Goal: Information Seeking & Learning: Learn about a topic

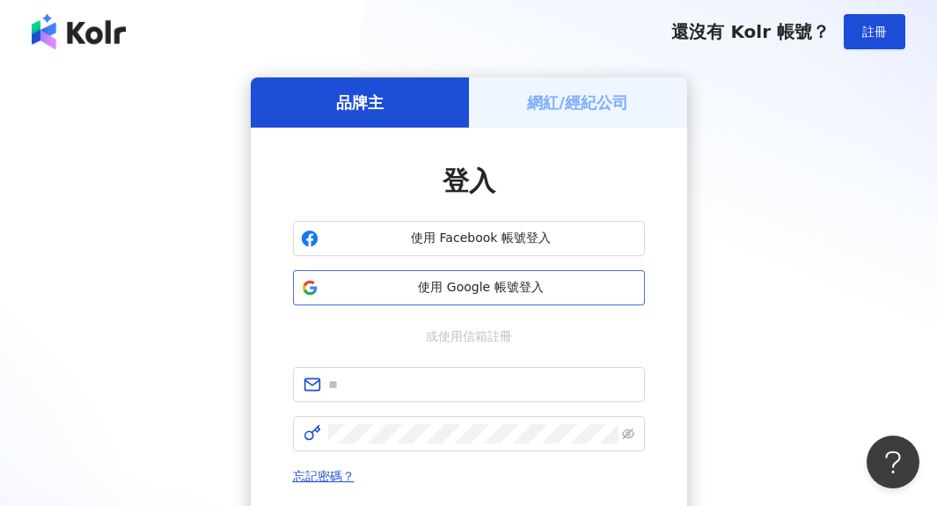
click at [537, 293] on span "使用 Google 帳號登入" at bounding box center [480, 288] width 311 height 18
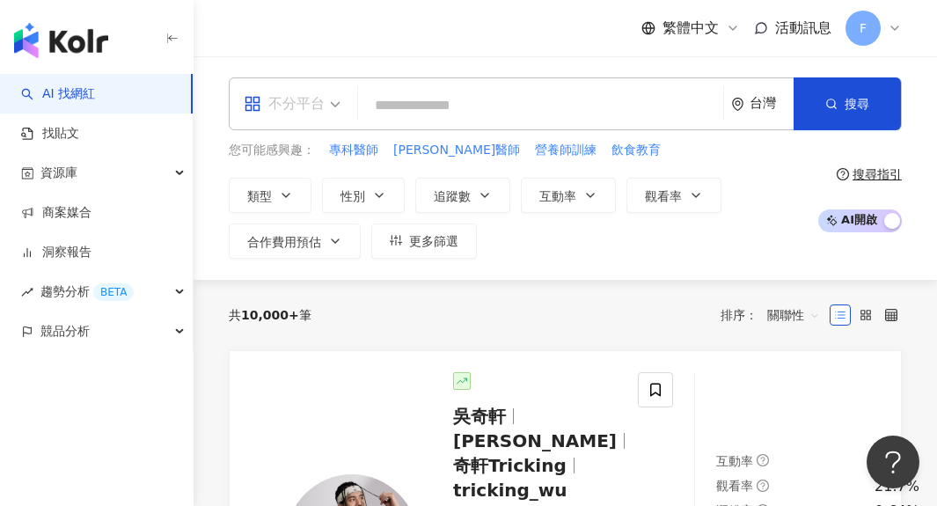
click at [303, 125] on span at bounding box center [292, 103] width 97 height 51
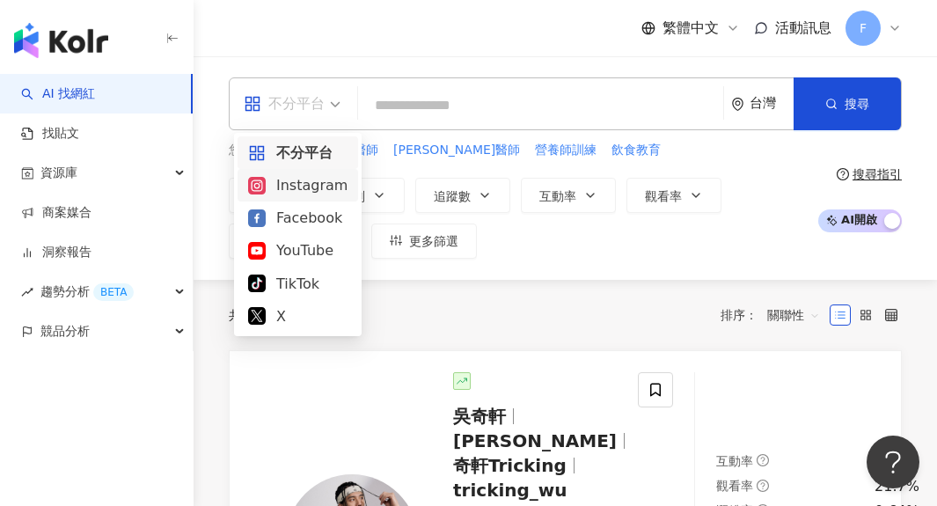
click at [301, 191] on div "Instagram" at bounding box center [297, 185] width 99 height 22
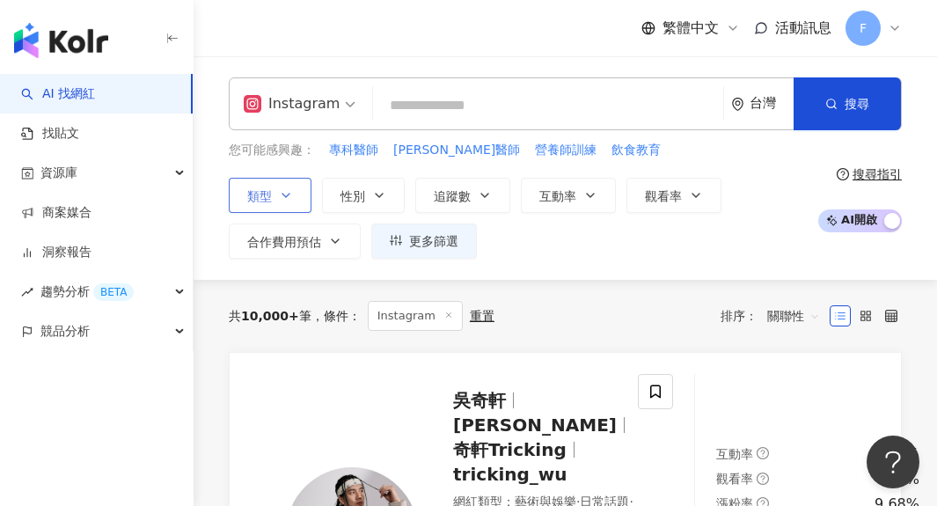
click at [285, 203] on button "類型" at bounding box center [270, 195] width 83 height 35
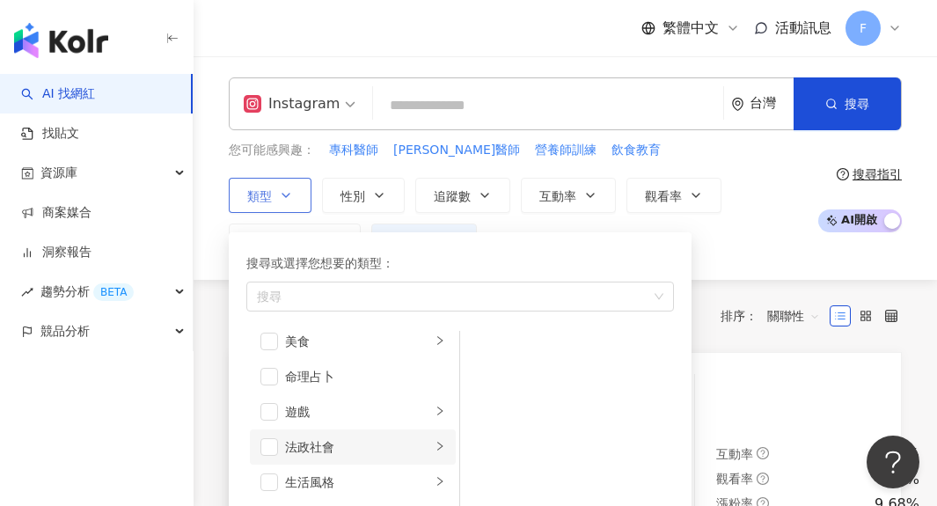
scroll to position [208, 0]
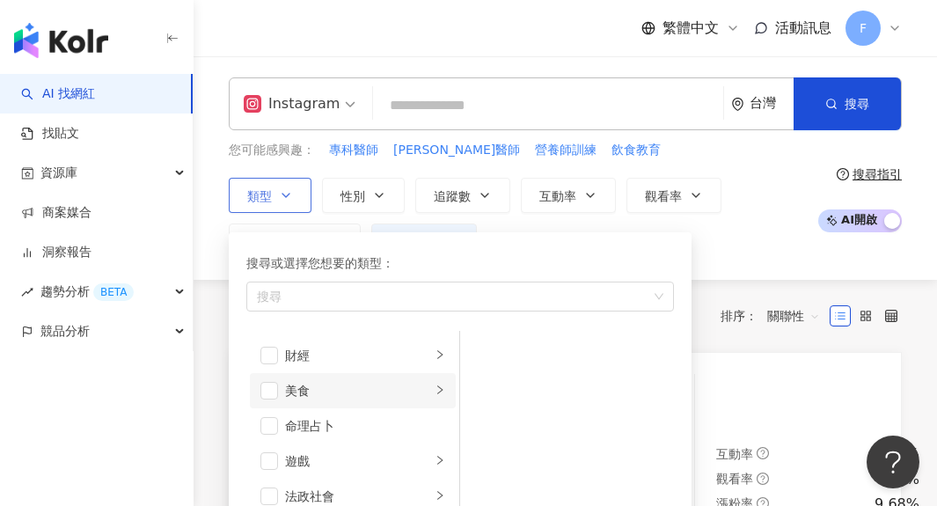
click at [266, 377] on li "美食" at bounding box center [353, 390] width 206 height 35
click at [274, 397] on span "button" at bounding box center [269, 391] width 18 height 18
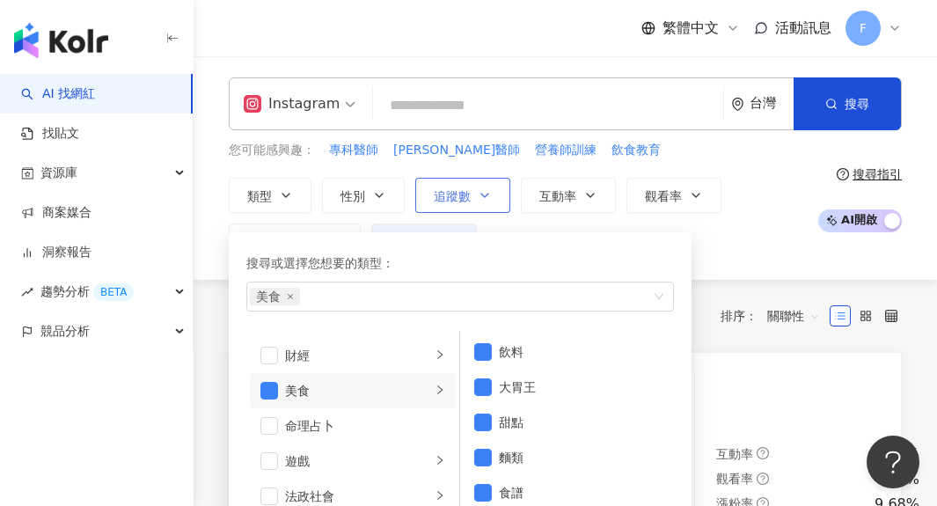
click at [445, 197] on span "追蹤數" at bounding box center [452, 196] width 37 height 14
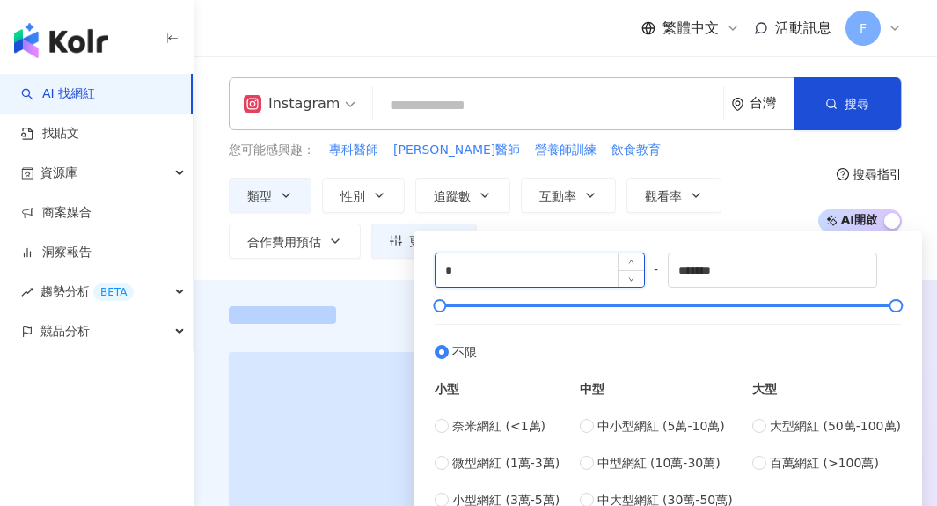
click at [512, 267] on input "*" at bounding box center [539, 269] width 208 height 33
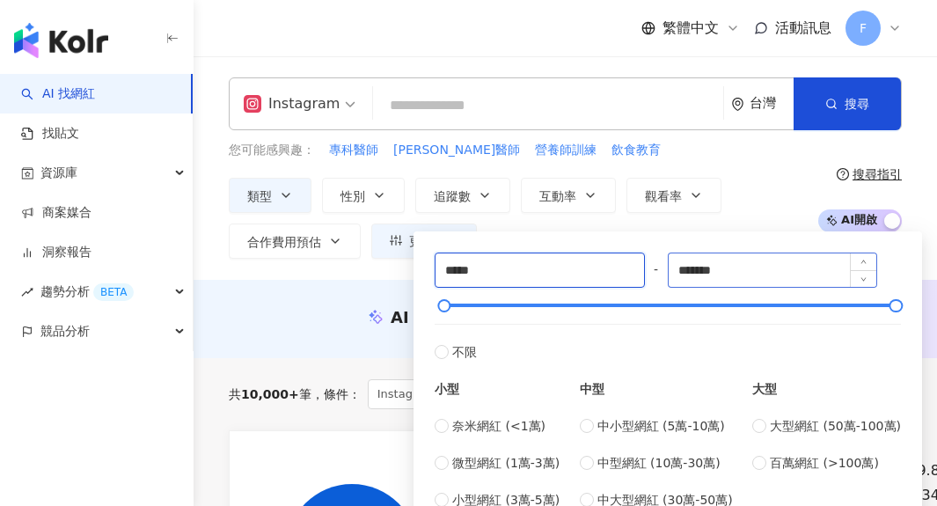
type input "*****"
drag, startPoint x: 789, startPoint y: 261, endPoint x: 661, endPoint y: 261, distance: 128.4
click at [661, 261] on div "***** - ******* 不限 小型 奈米網紅 (<1萬) 微型網紅 (1萬-3萬) 小型網紅 (3萬-5萬) 中型 中小型網紅 (5萬-10萬) 中型…" at bounding box center [668, 380] width 466 height 257
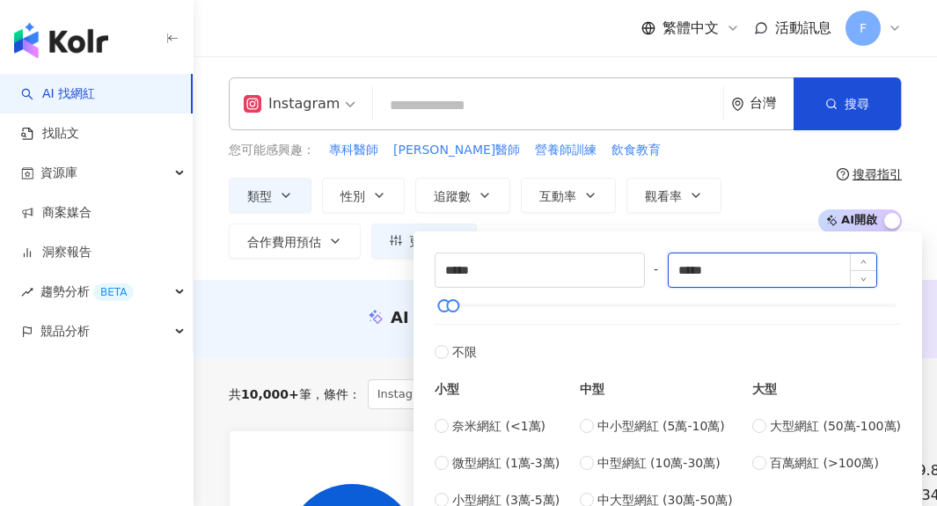
type input "*****"
click at [368, 306] on div "AI 推薦 ： 無結果，請嘗試搜尋其他語言關鍵字或條件" at bounding box center [565, 317] width 673 height 22
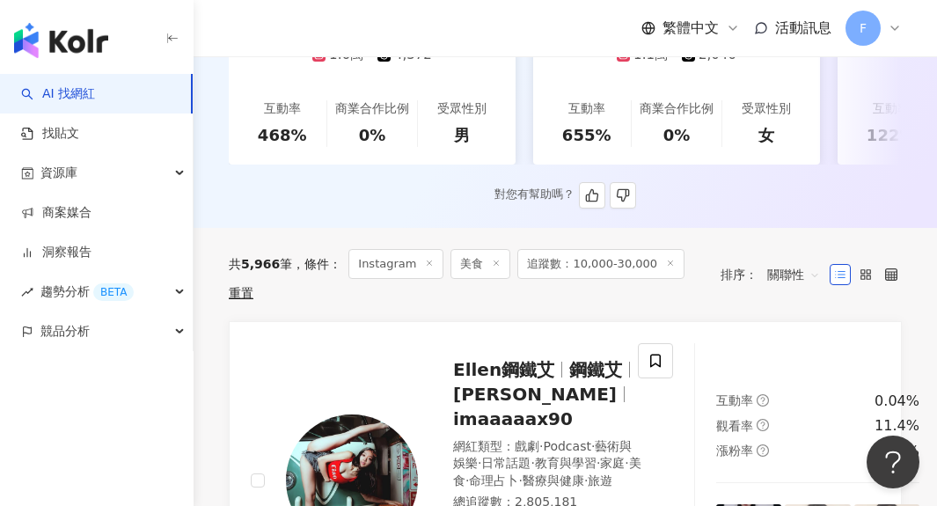
scroll to position [489, 0]
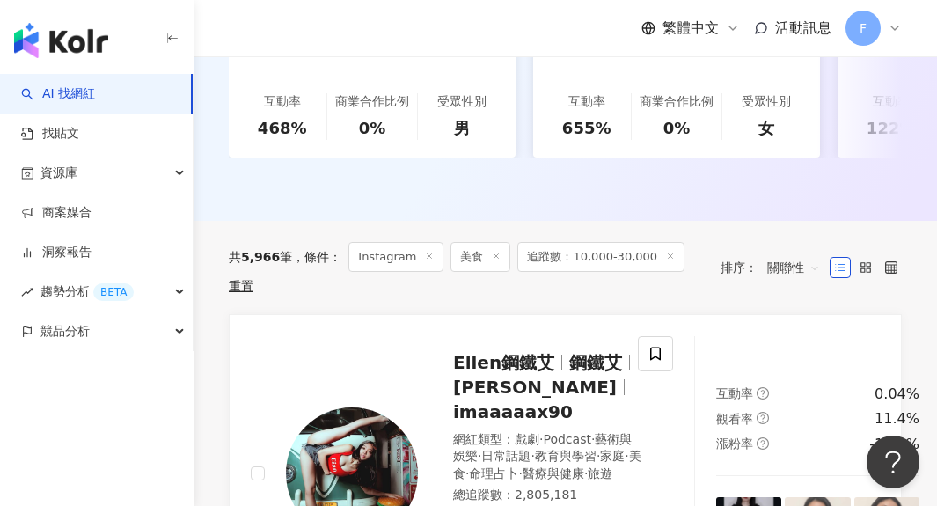
click at [794, 258] on span "關聯性" at bounding box center [793, 267] width 53 height 28
click at [798, 328] on div "追蹤數" at bounding box center [794, 320] width 42 height 19
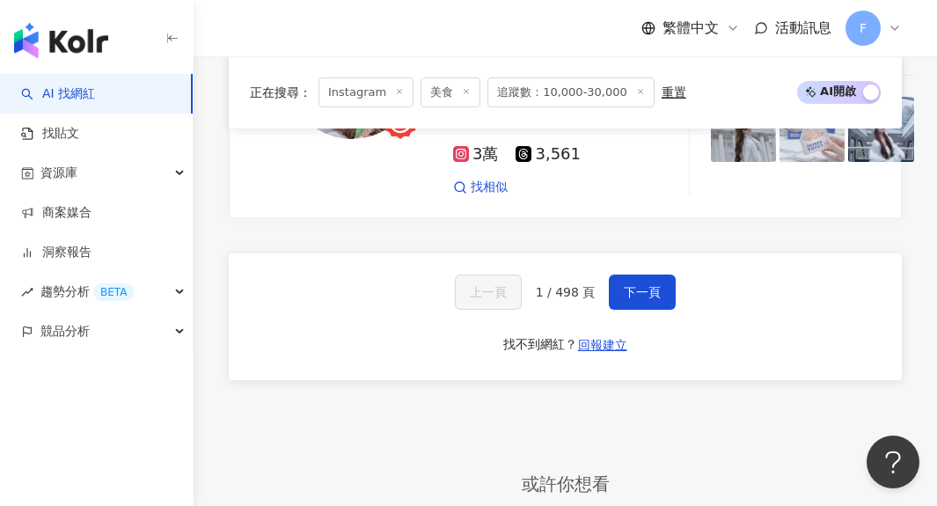
scroll to position [4182, 0]
click at [626, 274] on button "下一頁" at bounding box center [642, 291] width 67 height 35
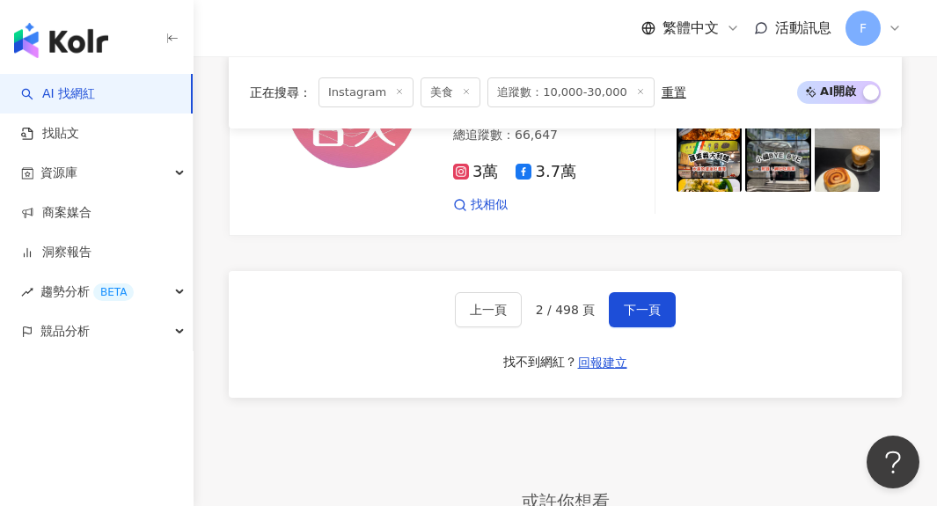
scroll to position [3767, 1]
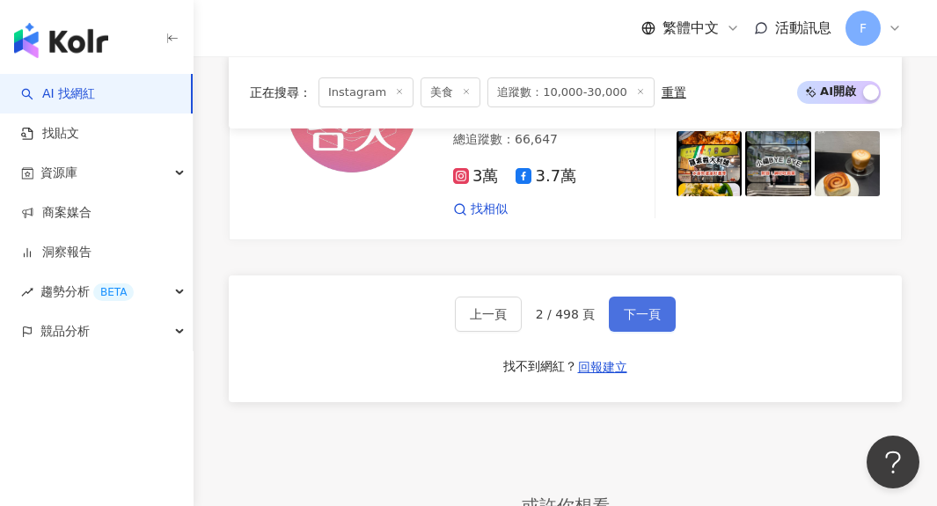
click at [634, 321] on span "下一頁" at bounding box center [642, 314] width 37 height 14
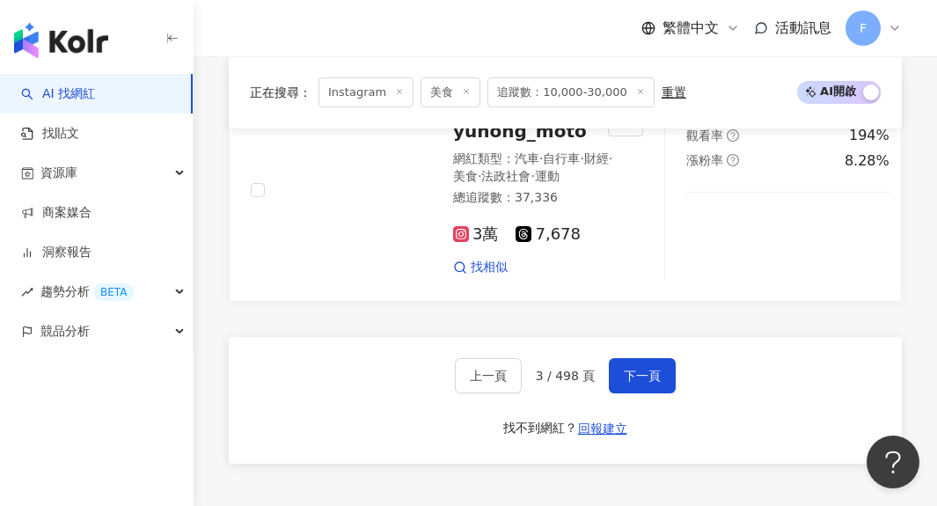
scroll to position [3915, 0]
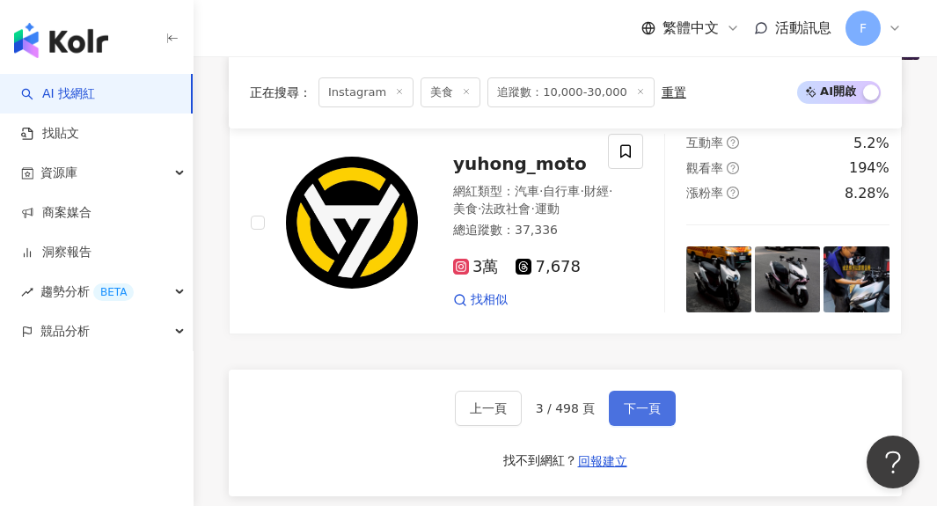
click at [640, 401] on span "下一頁" at bounding box center [642, 408] width 37 height 14
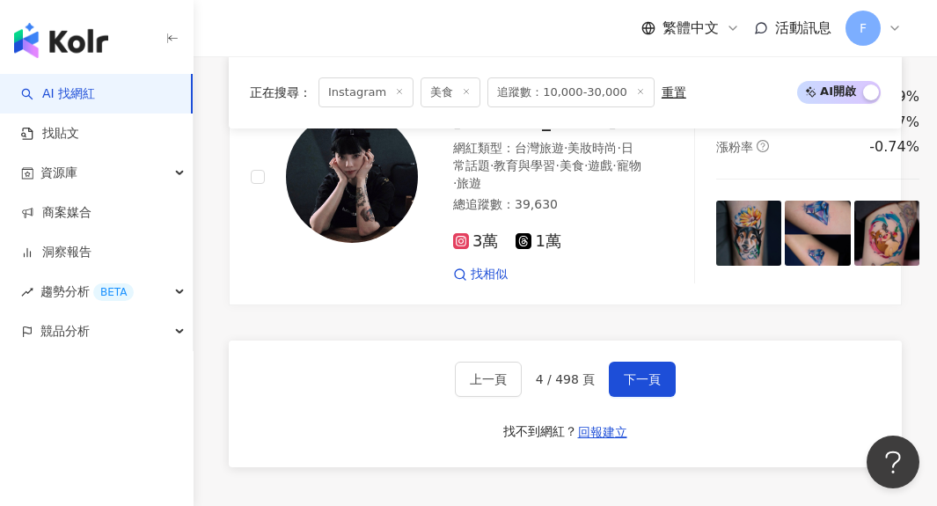
scroll to position [3895, 0]
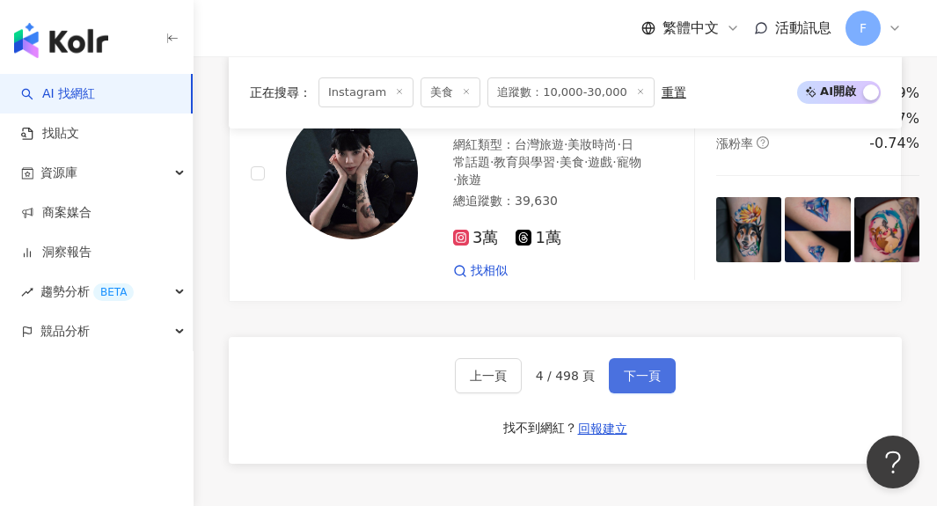
click at [647, 369] on span "下一頁" at bounding box center [642, 376] width 37 height 14
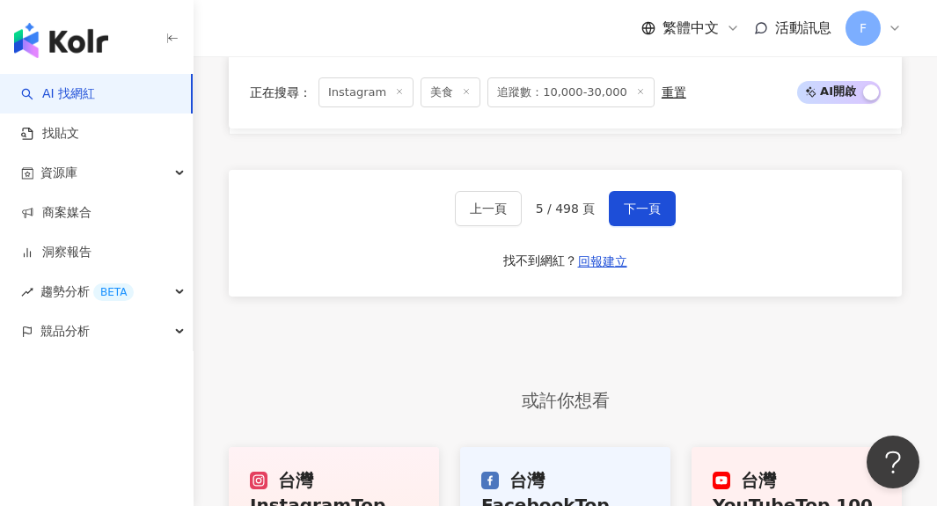
scroll to position [3999, 0]
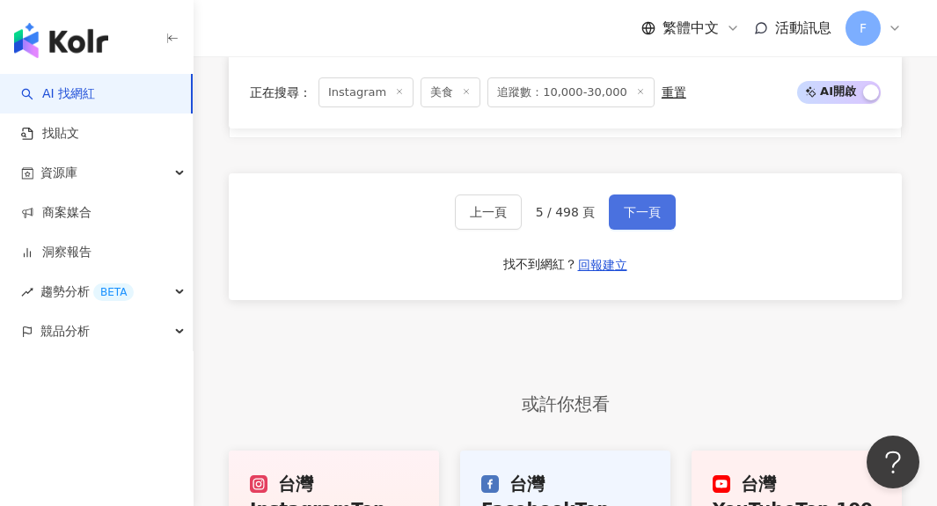
click at [640, 194] on button "下一頁" at bounding box center [642, 211] width 67 height 35
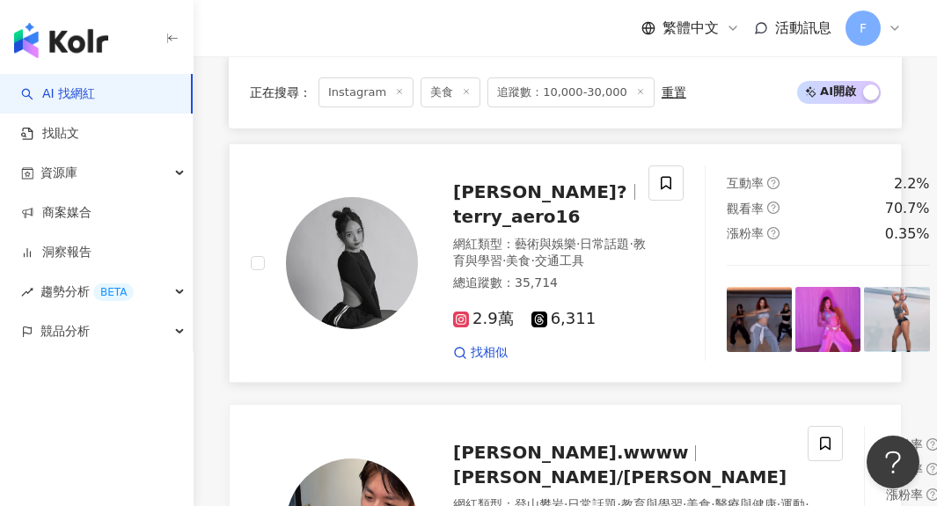
scroll to position [1173, 0]
click at [727, 338] on img at bounding box center [759, 319] width 65 height 65
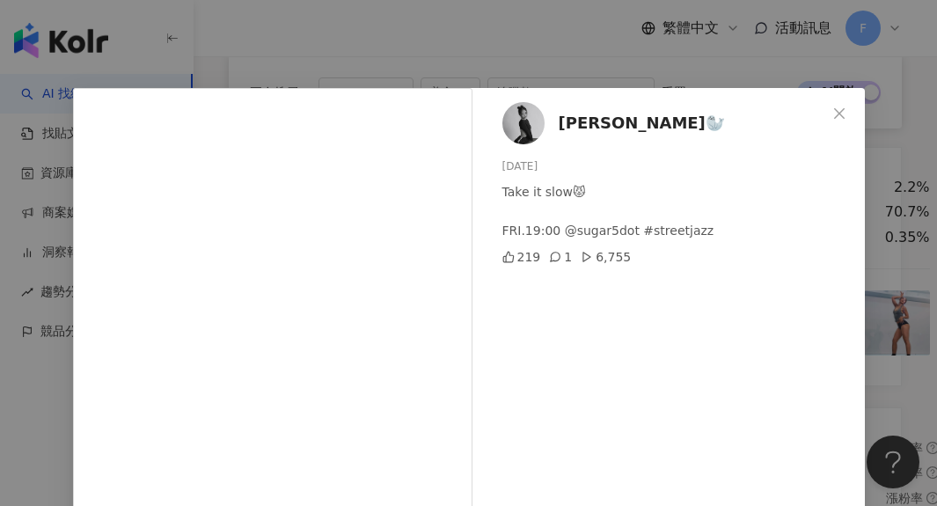
scroll to position [1033, 0]
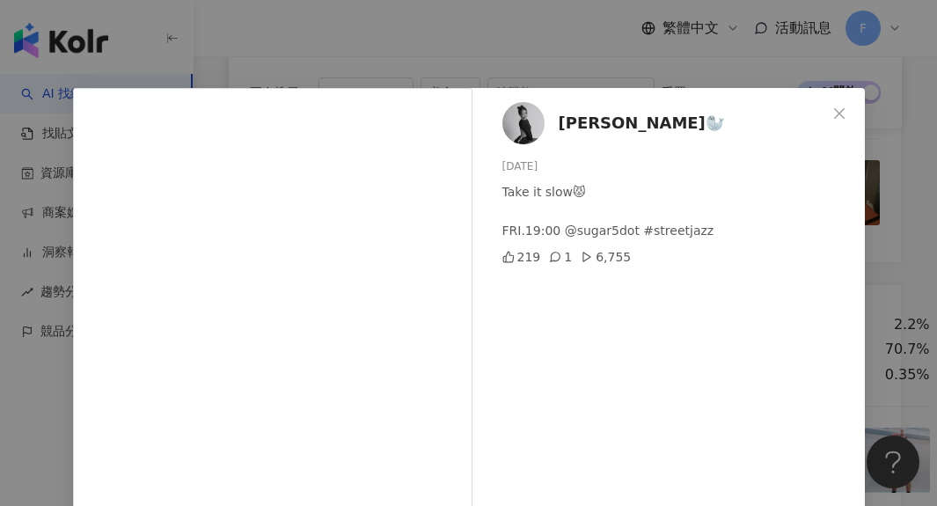
click at [734, 62] on div "[PERSON_NAME]🦭 [DATE] Take it slow😾 FRI.19:00 @sugar5dot #streetjazz 219 1 6,75…" at bounding box center [468, 253] width 937 height 506
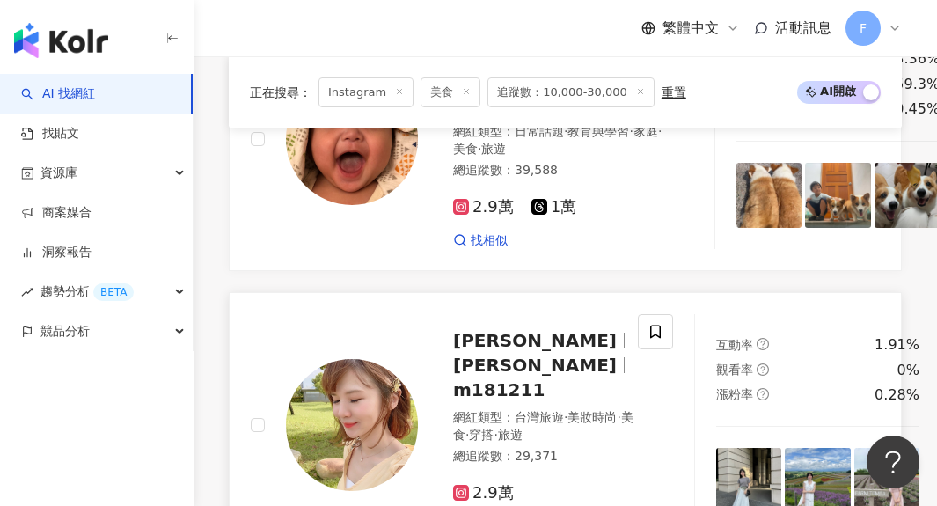
scroll to position [1809, 0]
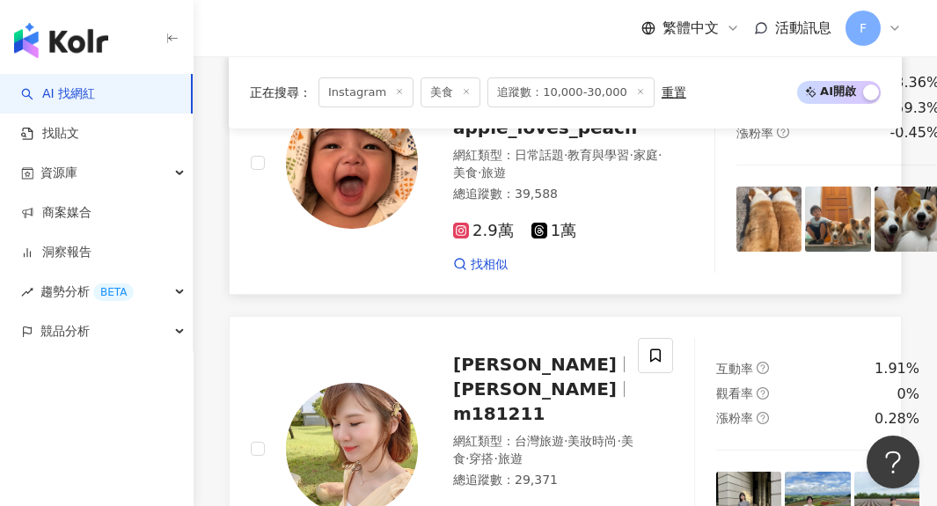
click at [736, 252] on img at bounding box center [768, 218] width 65 height 65
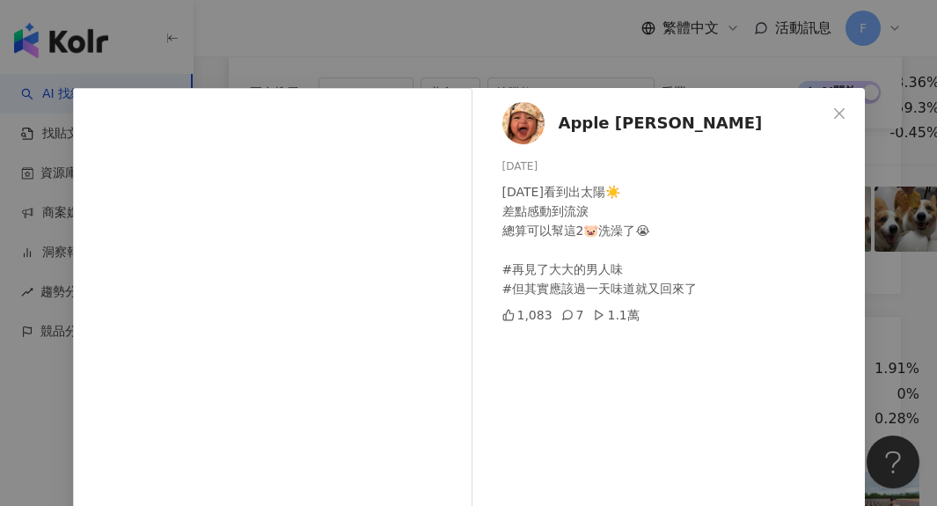
click at [590, 68] on div "Apple [PERSON_NAME] [DATE] [DATE]看到出太陽☀️ 差點感動到流淚 總算可以幫這2🐷洗澡了😭 #再見了大大的男人味 #但其實應該…" at bounding box center [468, 253] width 937 height 506
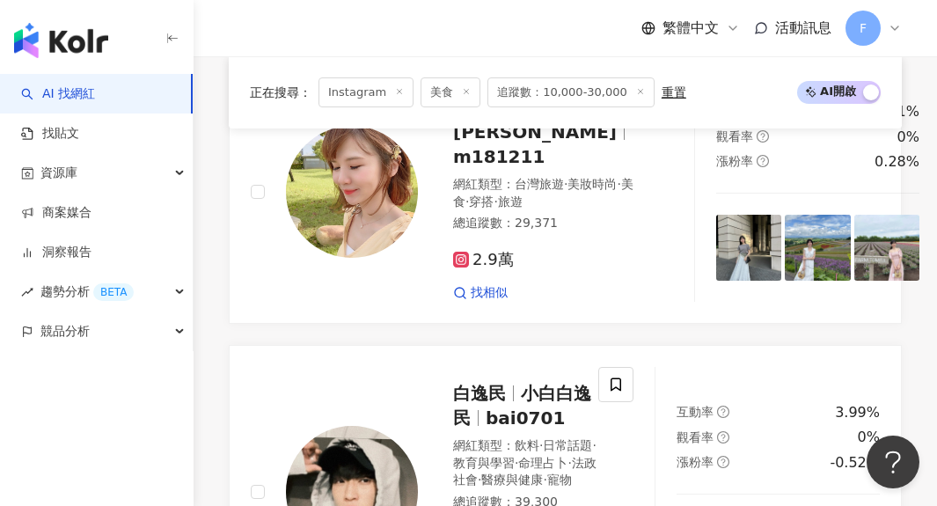
scroll to position [2065, 0]
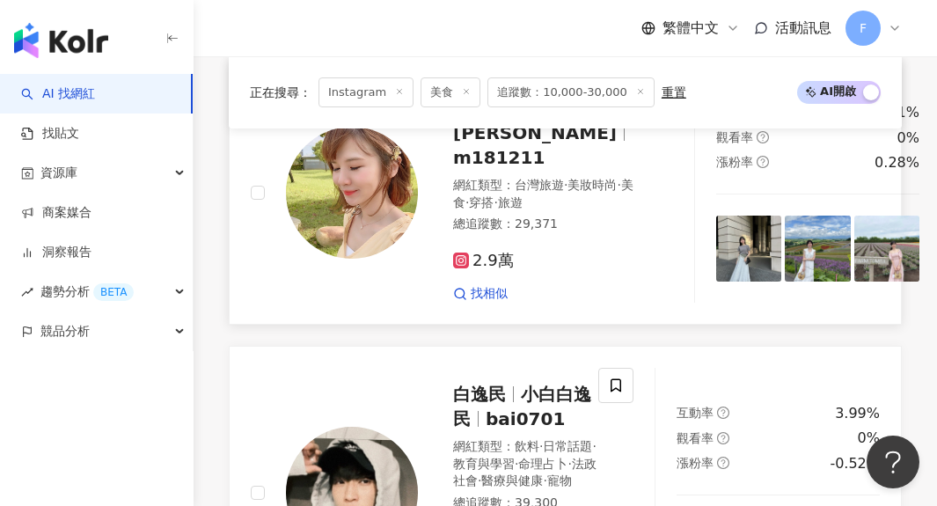
click at [725, 251] on img at bounding box center [748, 248] width 65 height 65
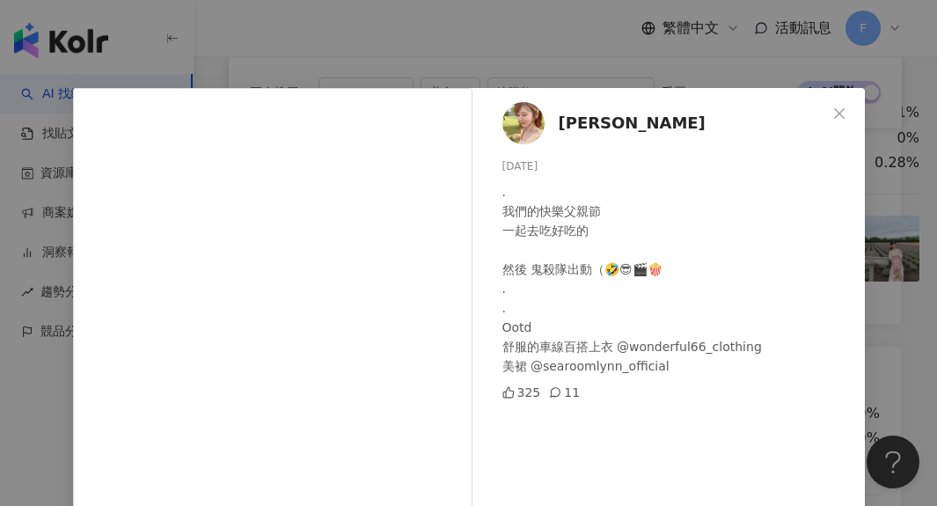
click at [632, 41] on div "[PERSON_NAME] [DATE] . 我們的快樂父親節 一起去吃好吃的 然後 鬼殺隊出動（🤣😎🎬🍿 . . Ootd 舒服的車線百搭上衣 @wonde…" at bounding box center [468, 253] width 937 height 506
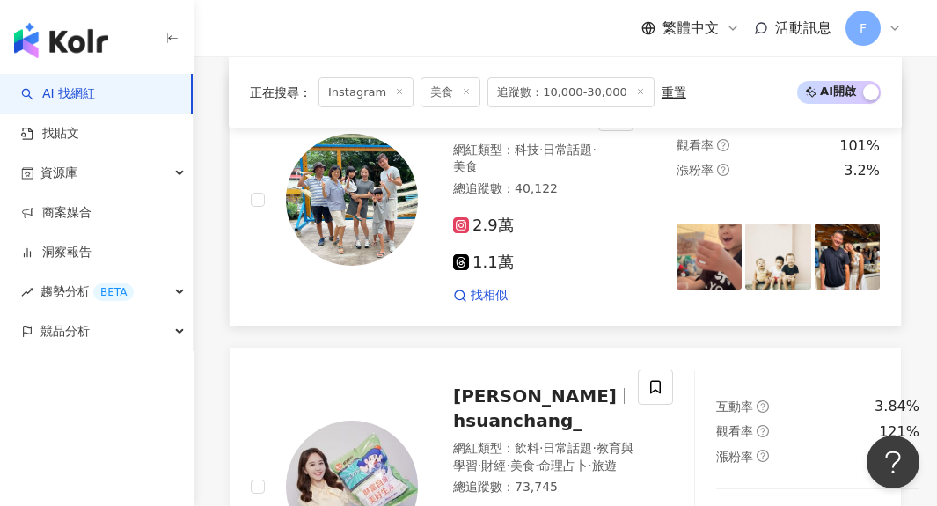
scroll to position [2654, 0]
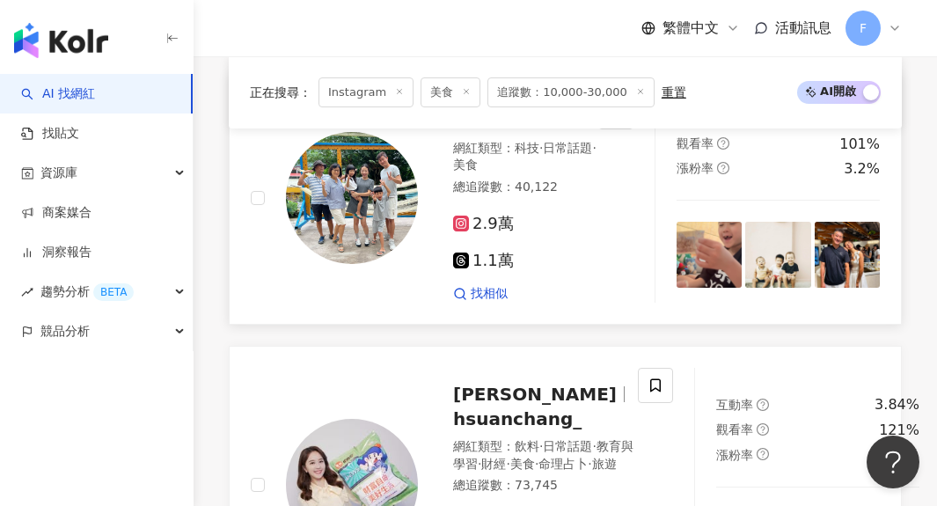
click at [715, 240] on img at bounding box center [708, 254] width 65 height 65
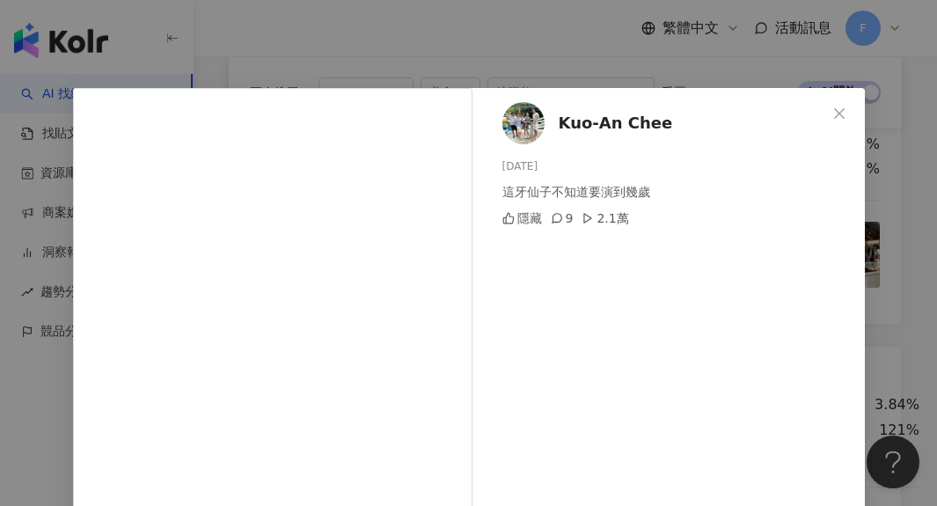
click at [637, 77] on div "Kuo-An Chee [DATE] 這牙仙子不知道要演到幾歲 隱藏 9 2.1萬 查看原始貼文" at bounding box center [468, 253] width 937 height 506
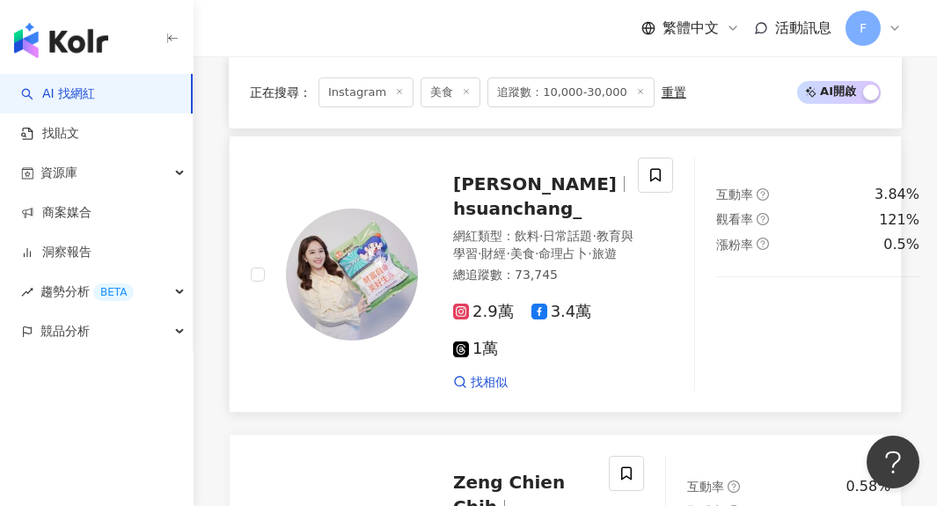
scroll to position [2865, 0]
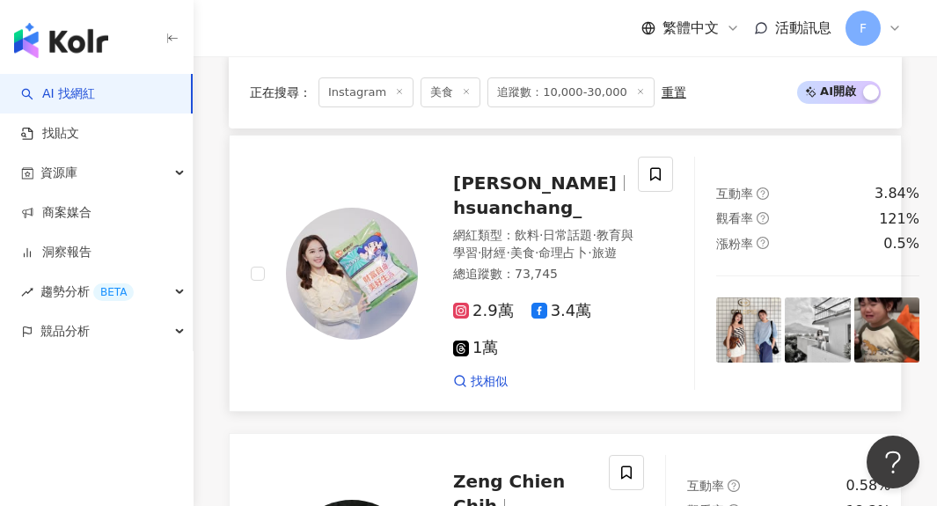
click at [727, 329] on img at bounding box center [748, 329] width 65 height 65
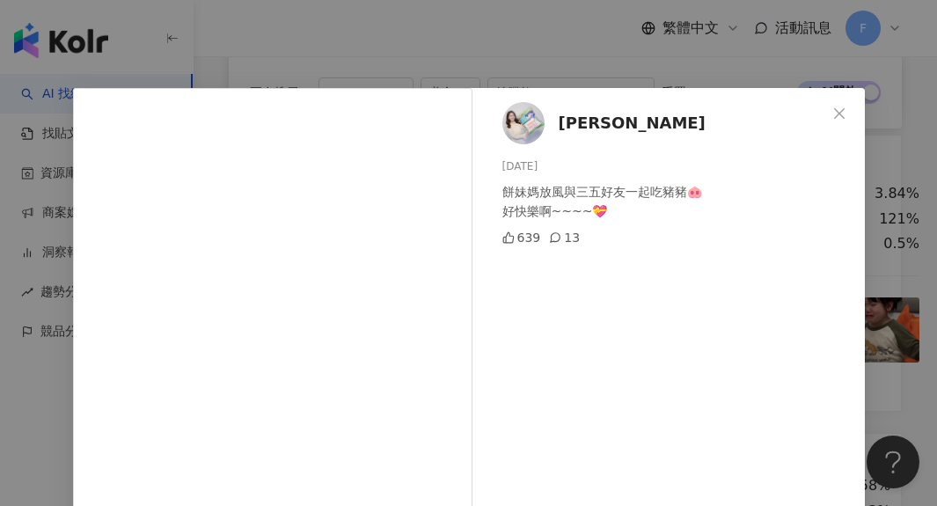
click at [559, 41] on div "[PERSON_NAME] [DATE] 餅妹媽放風與三五好友一起吃豬豬🐽 好快樂啊~~~~💝 639 13 查看原始貼文" at bounding box center [468, 253] width 937 height 506
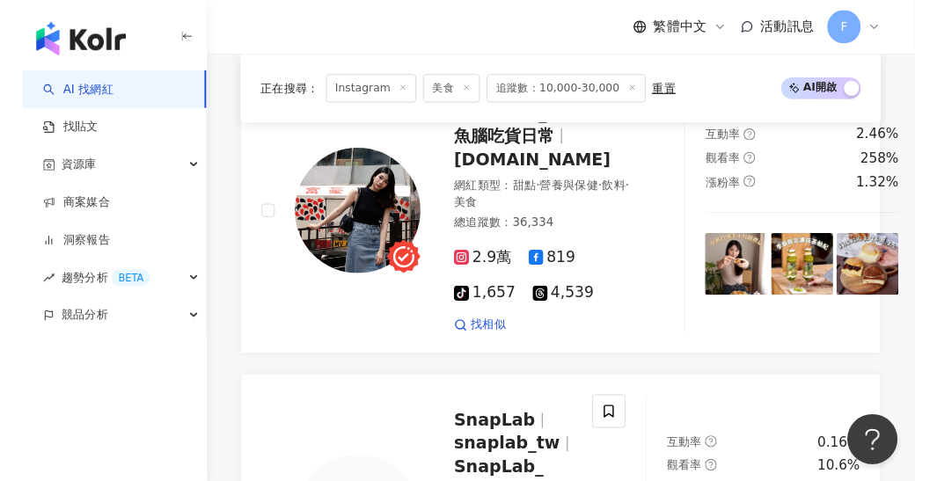
scroll to position [3525, 0]
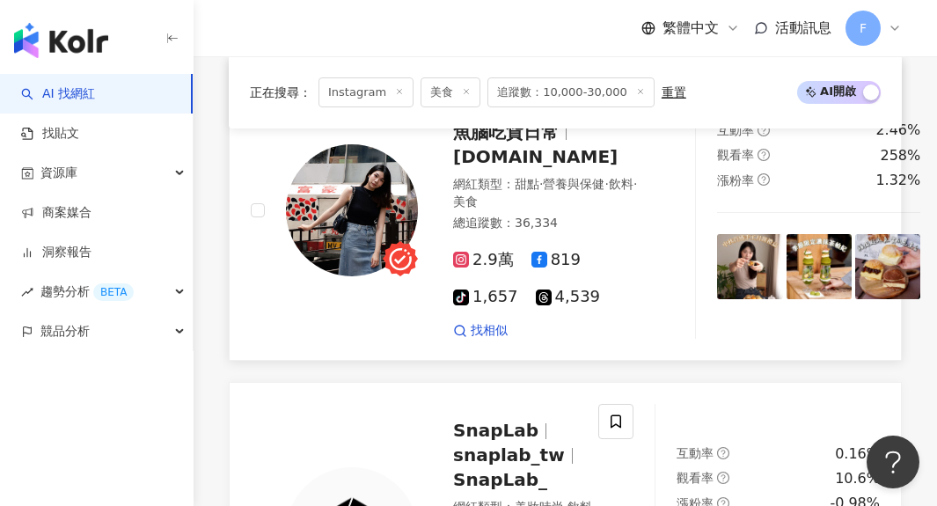
click at [717, 258] on img at bounding box center [749, 266] width 65 height 65
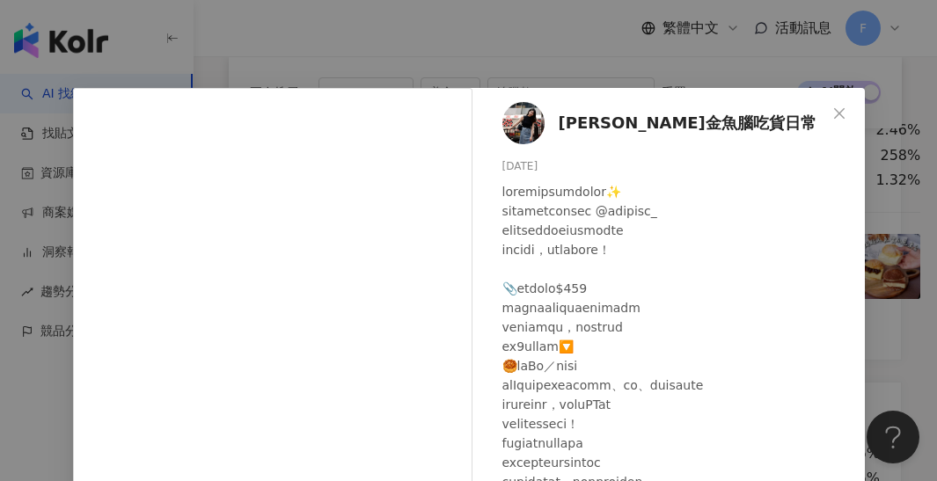
click at [585, 61] on div "[PERSON_NAME]金魚腦吃貨日常 [DATE] 隱藏 13 784 查看原始貼文" at bounding box center [468, 240] width 937 height 481
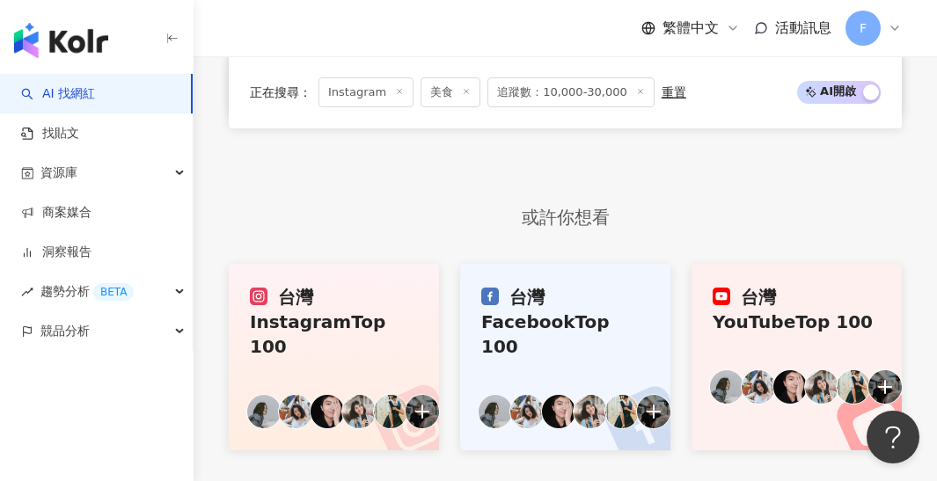
scroll to position [4091, 1]
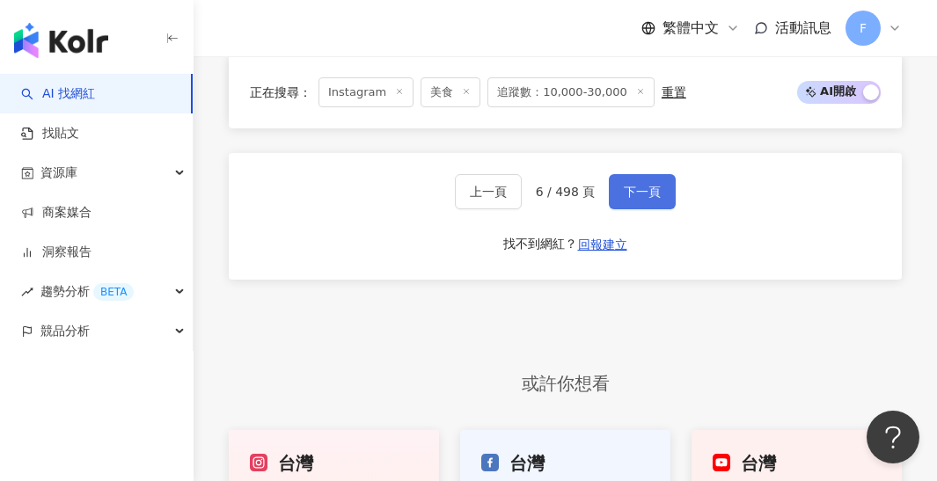
click at [648, 196] on span "下一頁" at bounding box center [642, 192] width 37 height 14
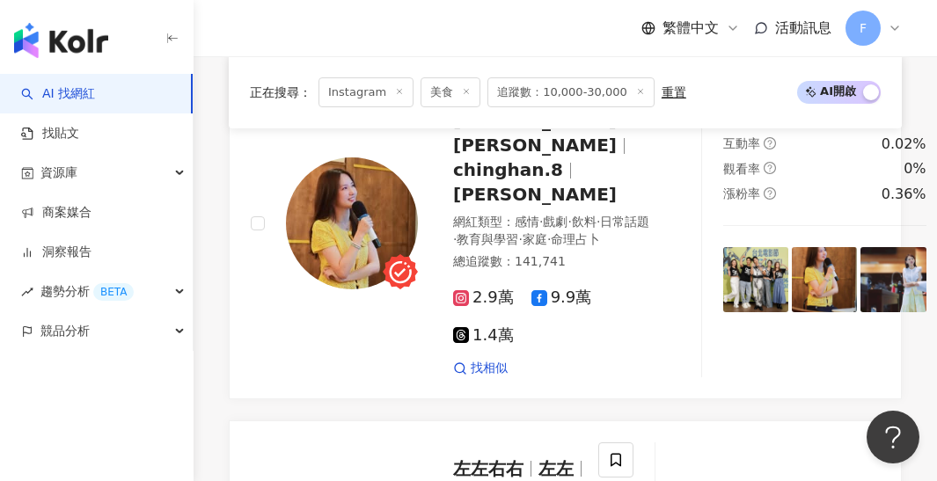
scroll to position [997, 0]
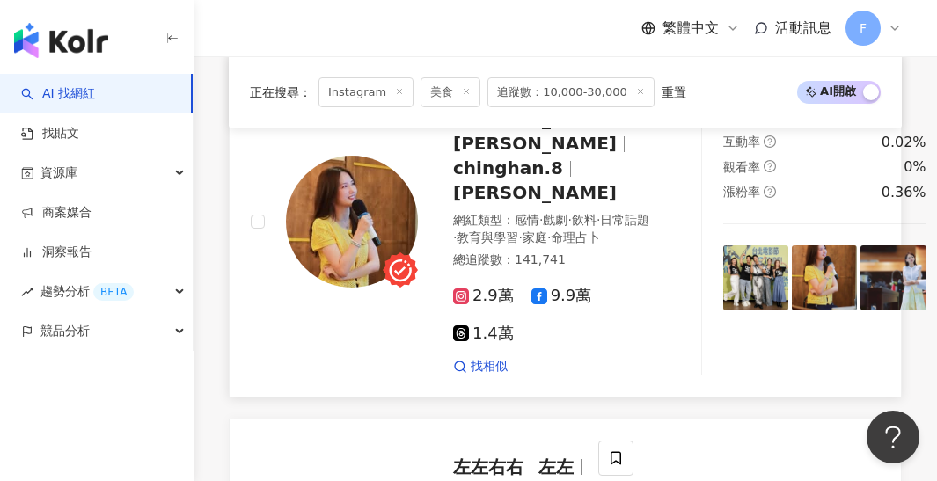
click at [723, 289] on img at bounding box center [755, 277] width 65 height 65
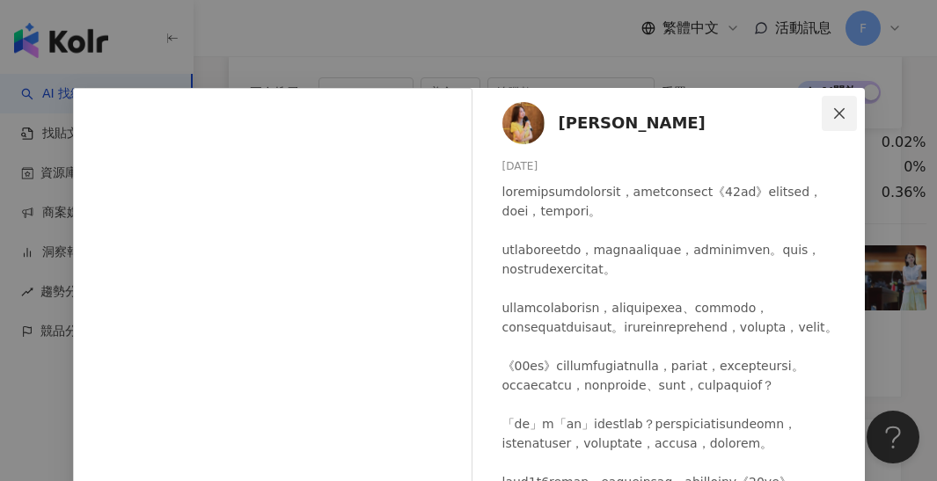
click at [841, 105] on button "Close" at bounding box center [839, 113] width 35 height 35
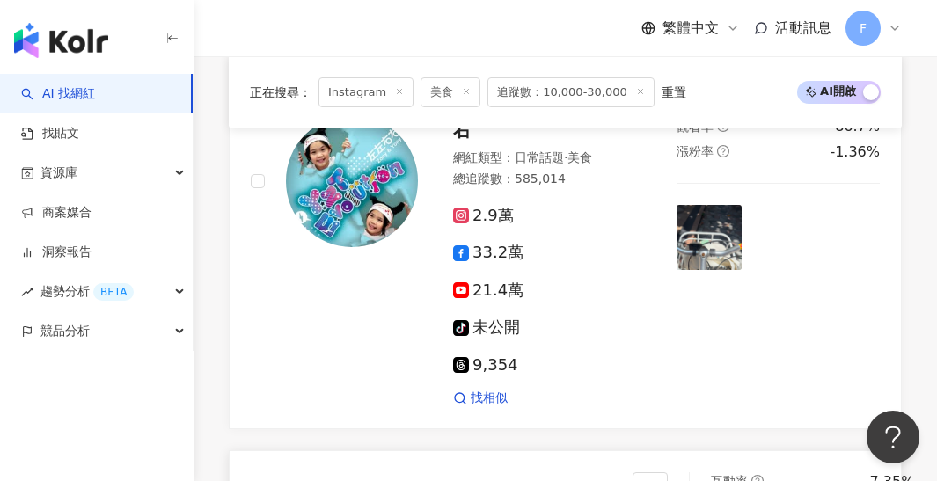
scroll to position [1473, 0]
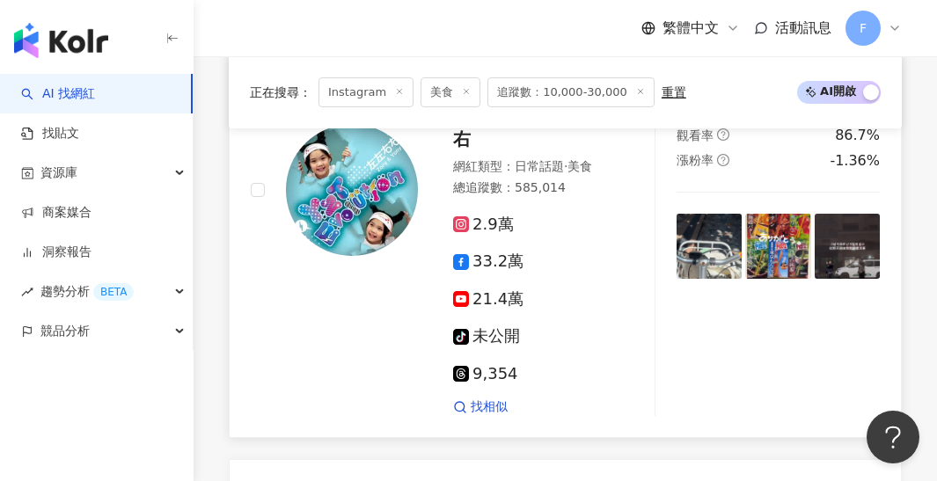
click at [726, 229] on img at bounding box center [708, 246] width 65 height 65
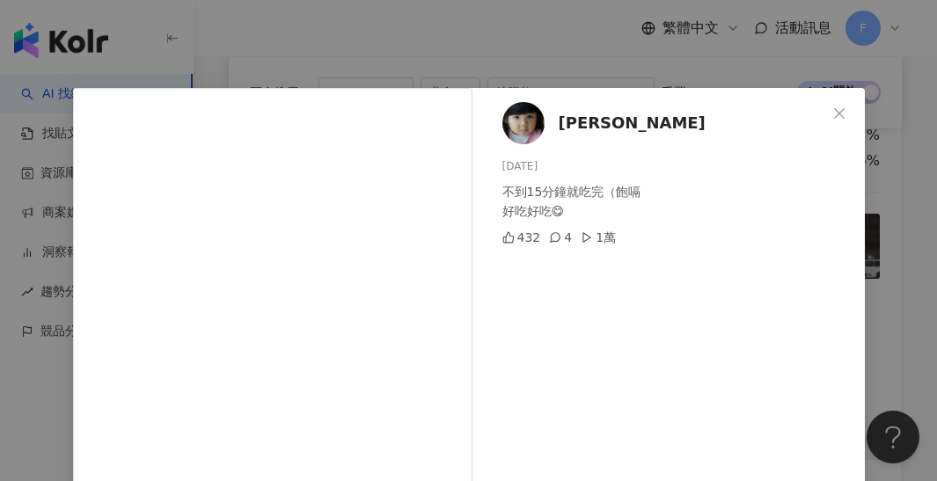
click at [931, 204] on div "[PERSON_NAME][DATE] 不到15分鐘就吃完（飽嗝 好吃好吃😋 432 4 1萬 查看原始貼文" at bounding box center [468, 240] width 937 height 481
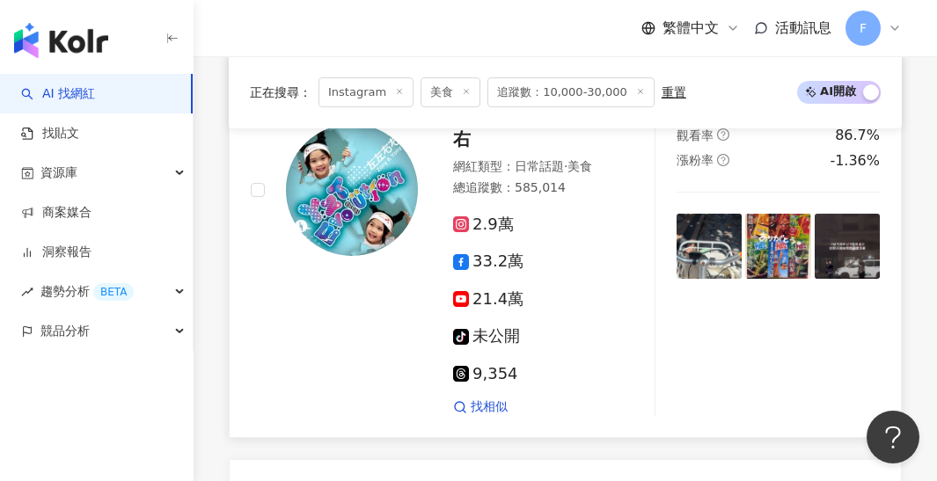
click at [775, 221] on img at bounding box center [777, 246] width 65 height 65
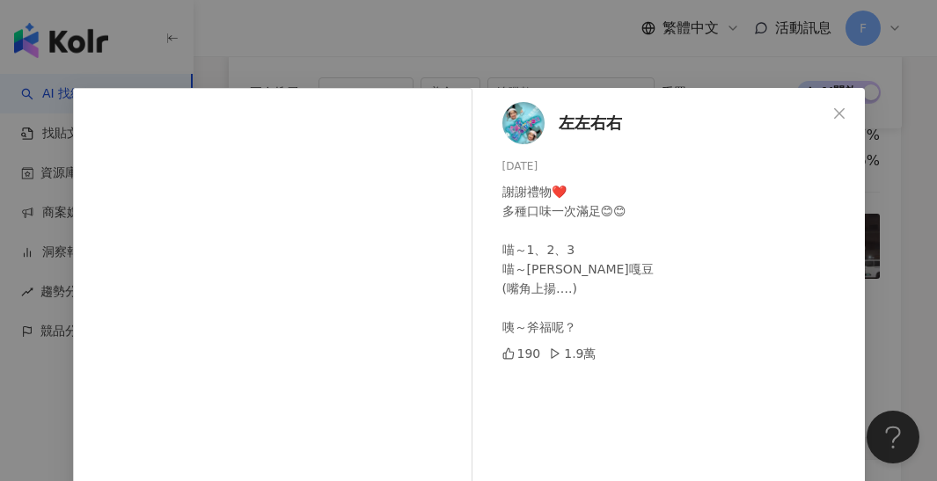
click at [901, 259] on div "左左右右 [DATE] 謝謝禮物❤️ 多種口味一次滿足😊😊 喵～1、2、3 喵～[PERSON_NAME]嘎豆 (嘴角上揚….) 咦～斧福呢？ 190 1.9…" at bounding box center [468, 240] width 937 height 481
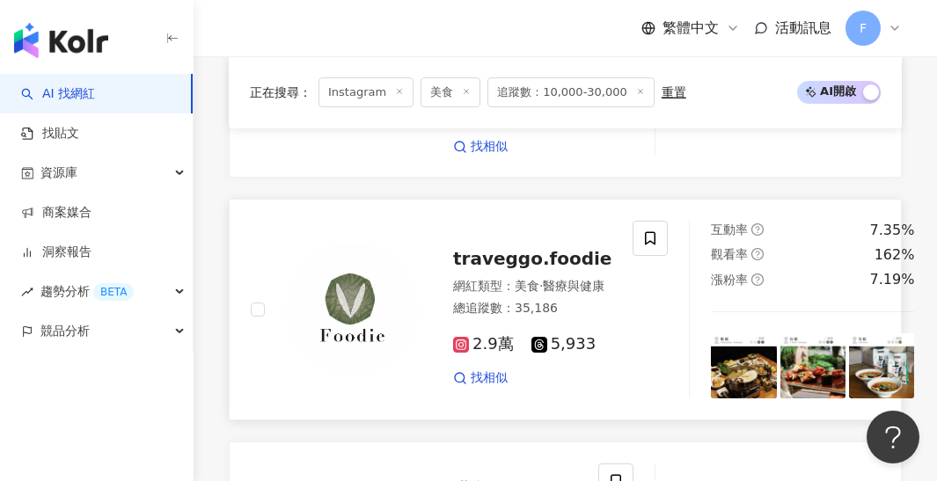
scroll to position [1731, 0]
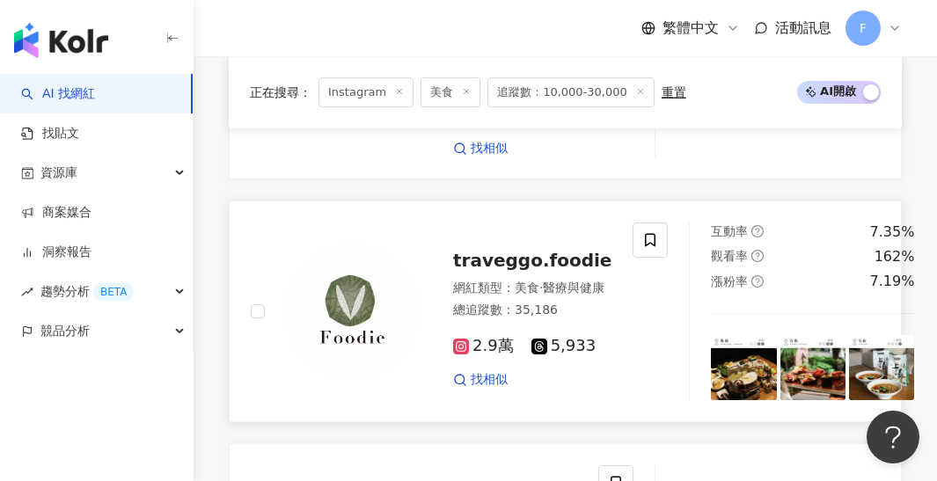
click at [711, 335] on img at bounding box center [743, 367] width 65 height 65
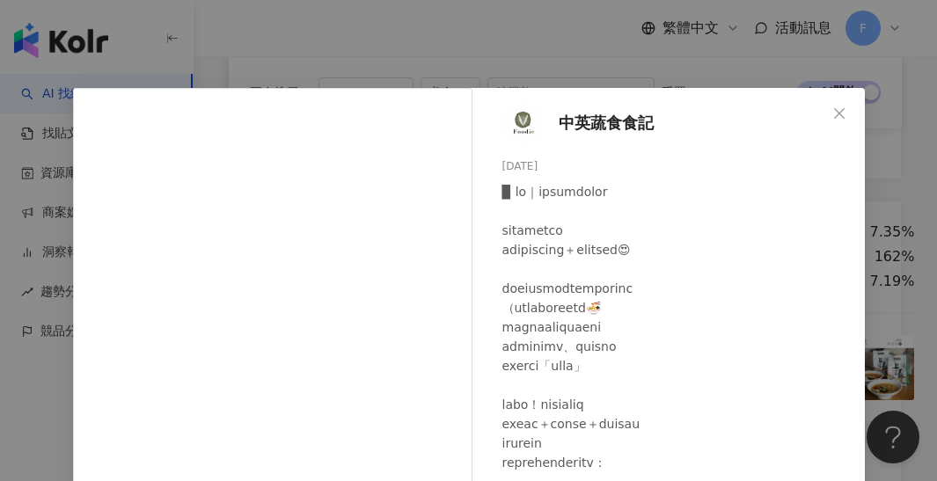
click at [650, 81] on div "中英蔬食食記 [DATE] 1,987 31 查看原始貼文" at bounding box center [468, 240] width 937 height 481
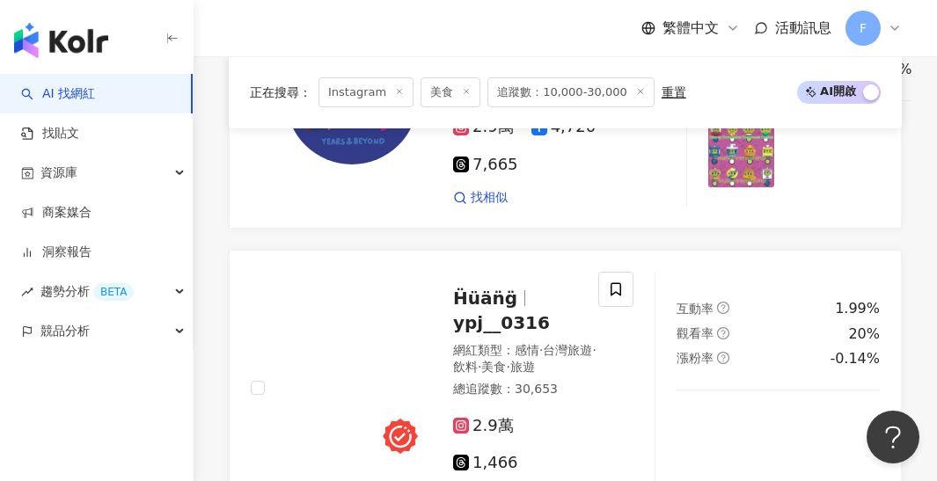
scroll to position [3818, 0]
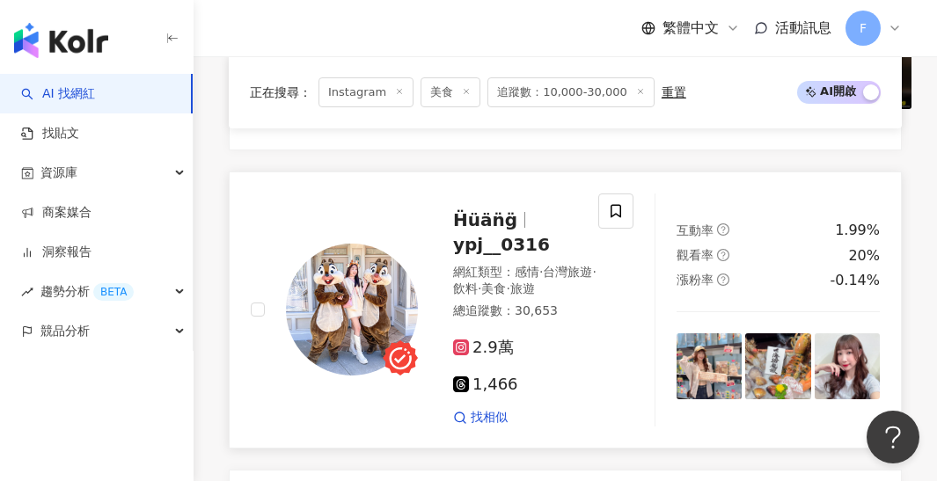
click at [724, 333] on img at bounding box center [708, 365] width 65 height 65
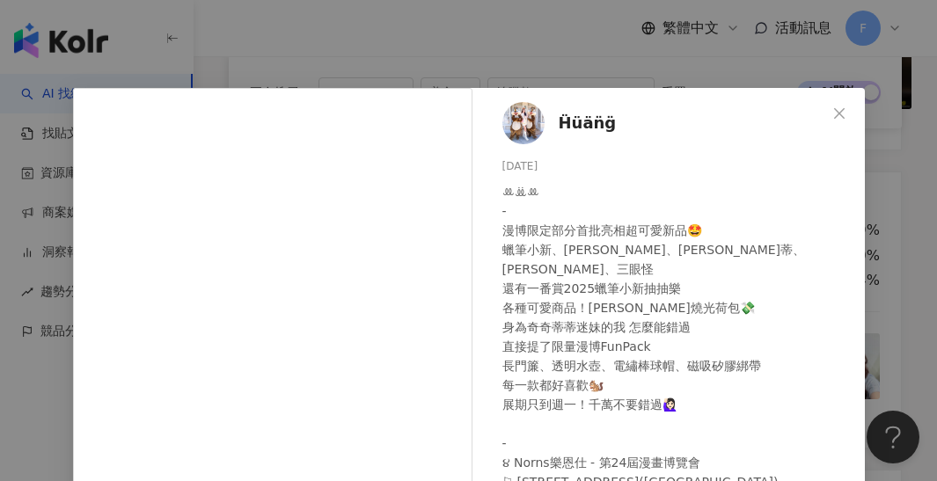
click at [420, 48] on div "Ḧüän̈g̈ [DATE] ꔛꔣꔛ - 漫博限定部分首批亮相超可愛新品🤩 蠟筆小新、[PERSON_NAME]、奇奇蒂蒂、[PERSON_NAME]、…" at bounding box center [468, 240] width 937 height 481
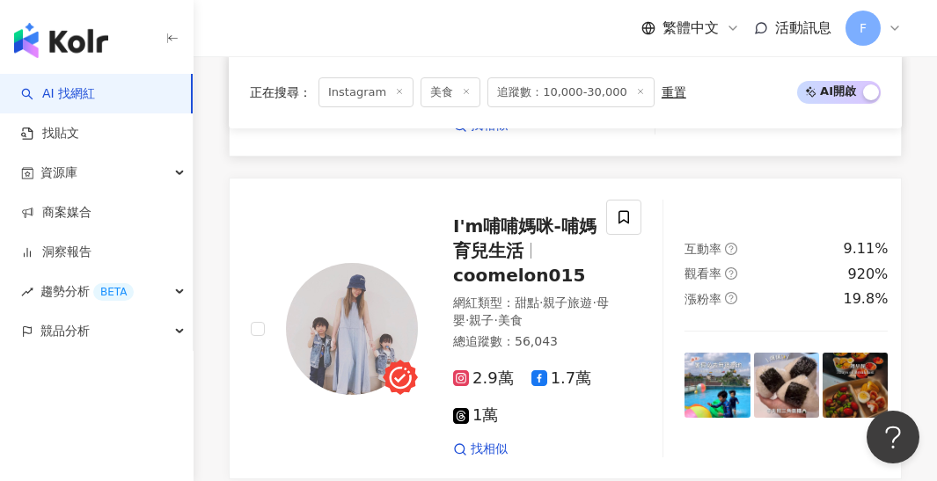
scroll to position [4143, 0]
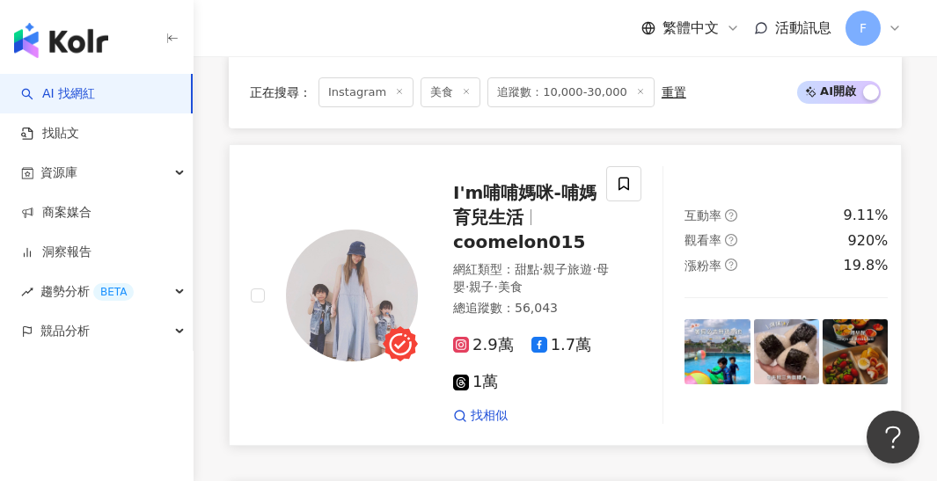
click at [767, 319] on img at bounding box center [786, 351] width 65 height 65
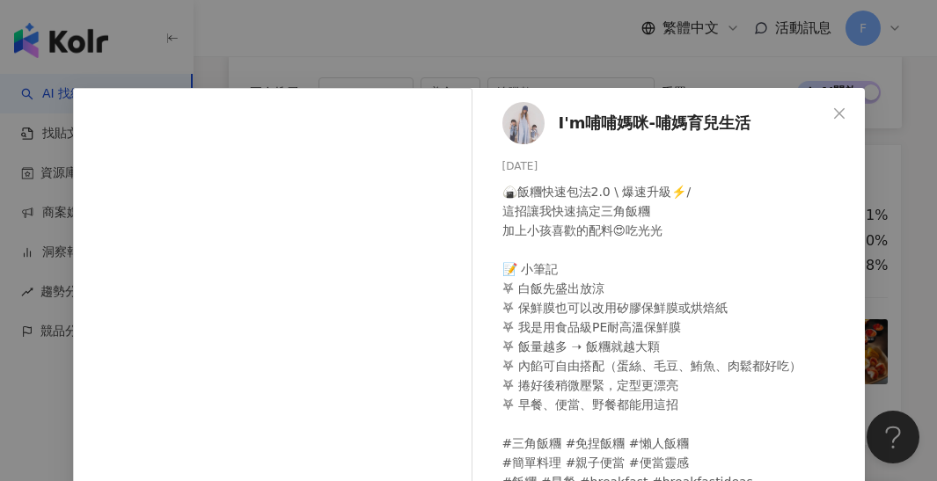
click at [626, 18] on div "I'm哺哺媽咪-哺媽育兒生活 [DATE] 🍙飯糰快速包法2.0 \ 爆速升級⚡️/ 這招讓我快速搞定三角飯糰 加上小孩喜歡的配料😍吃光光 📝 小筆記 ⛧ 白…" at bounding box center [468, 240] width 937 height 481
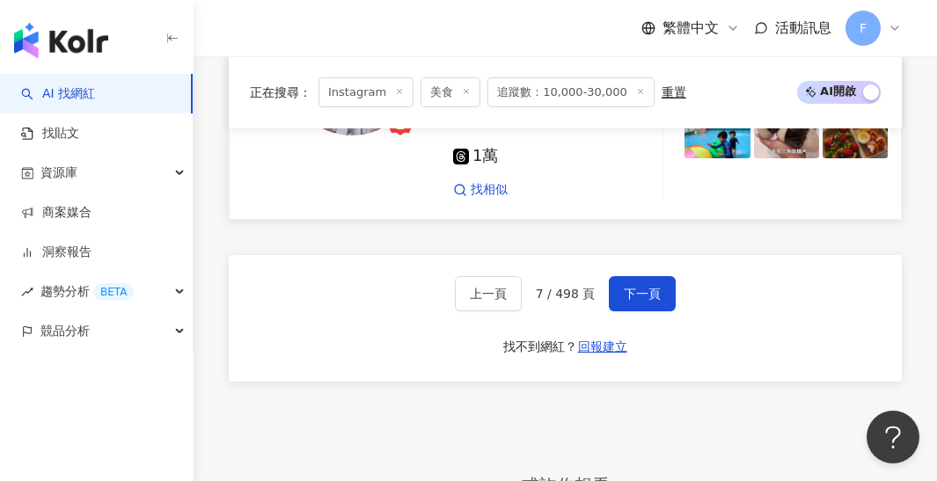
scroll to position [4424, 0]
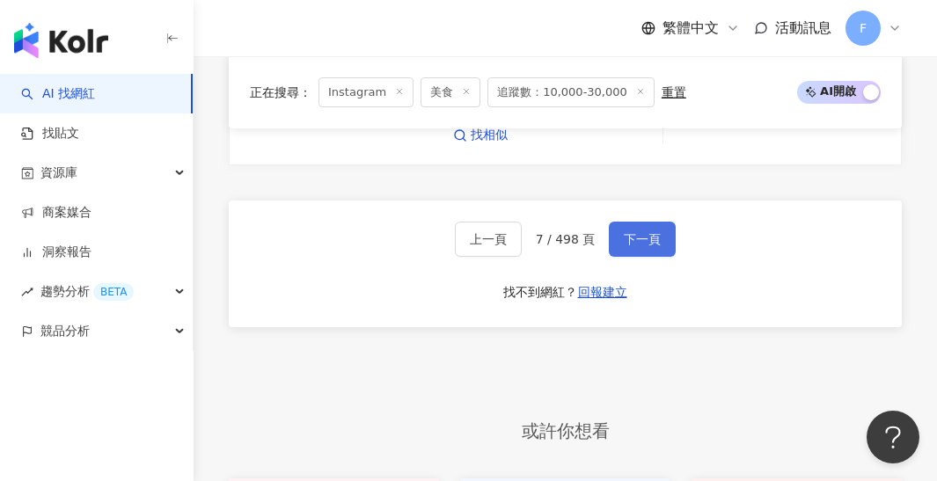
click at [645, 232] on span "下一頁" at bounding box center [642, 239] width 37 height 14
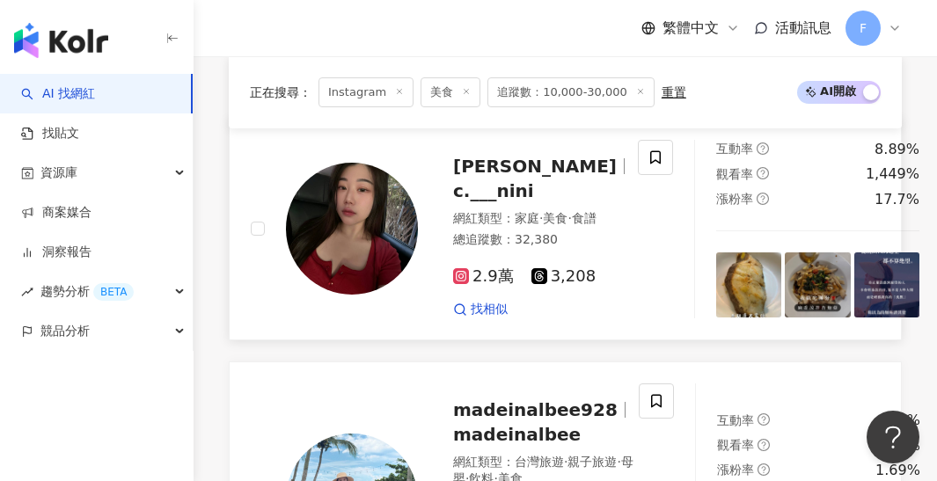
scroll to position [702, 0]
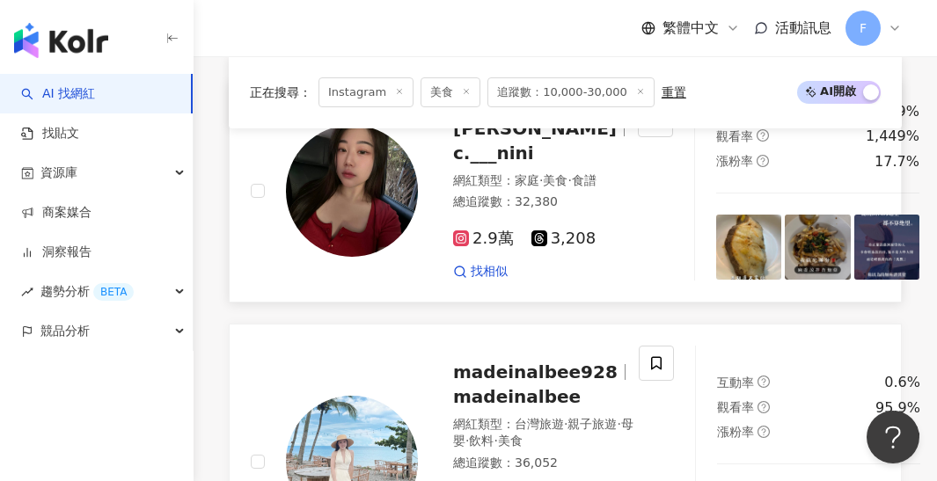
click at [716, 270] on img at bounding box center [748, 247] width 65 height 65
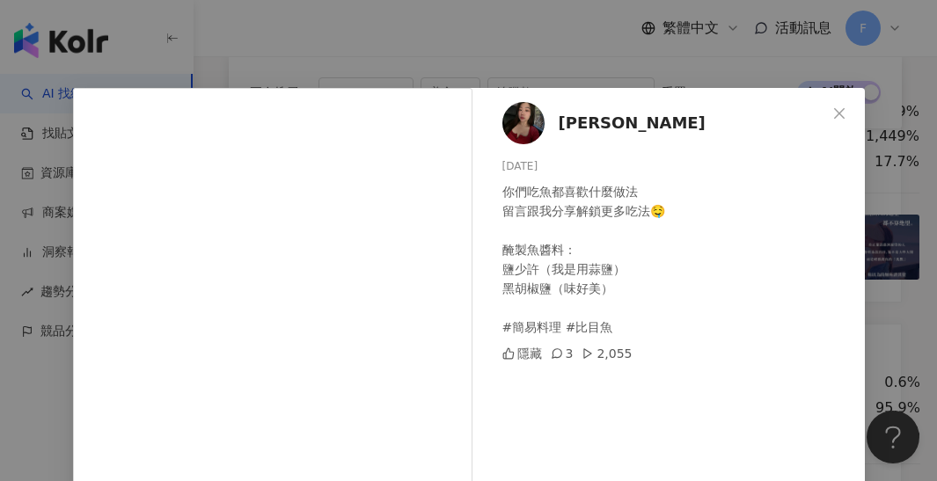
click at [698, 64] on div "[PERSON_NAME] [DATE] 你們吃魚都喜歡什麼做法 留言跟我分享解鎖更多吃法🤤 醃製魚醬料： 鹽少許（我是用蒜鹽） 黑胡椒鹽（味好美） #簡易料…" at bounding box center [468, 240] width 937 height 481
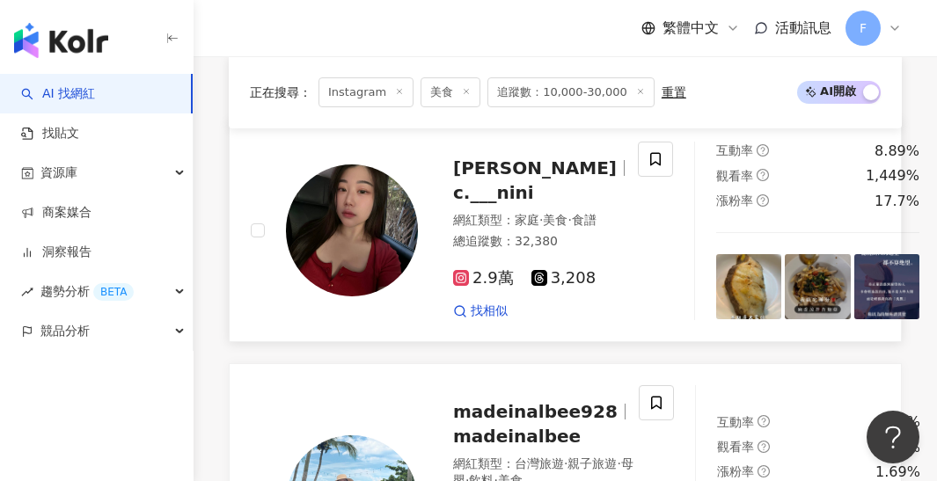
scroll to position [657, 0]
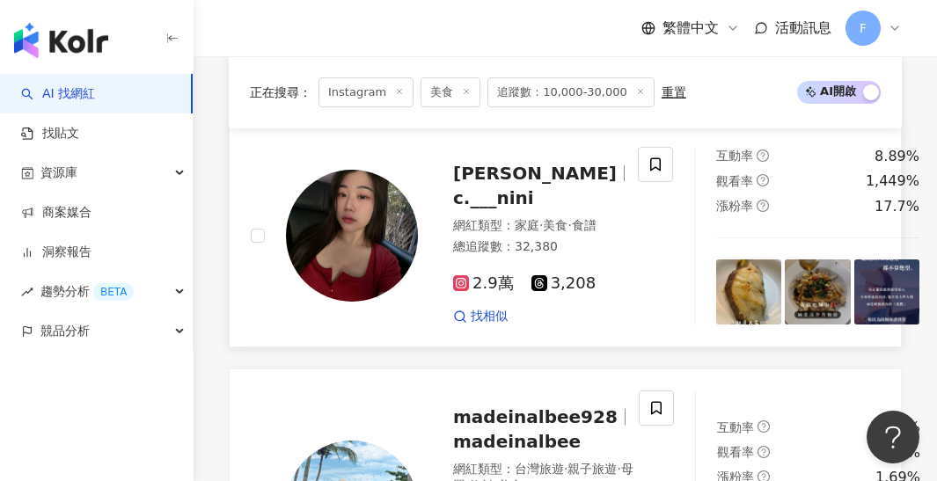
click at [694, 285] on div "互動率 8.89% 觀看率 1,449% 漲粉率 17.7%" at bounding box center [817, 236] width 246 height 179
click at [716, 299] on img at bounding box center [748, 292] width 65 height 65
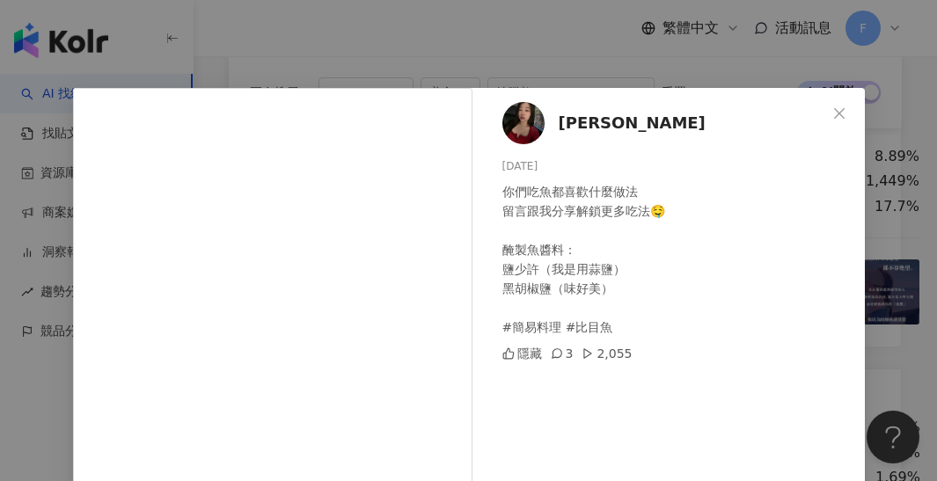
click at [565, 80] on div "[PERSON_NAME] [DATE] 你們吃魚都喜歡什麼做法 留言跟我分享解鎖更多吃法🤤 醃製魚醬料： 鹽少許（我是用蒜鹽） 黑胡椒鹽（味好美） #簡易料…" at bounding box center [468, 240] width 937 height 481
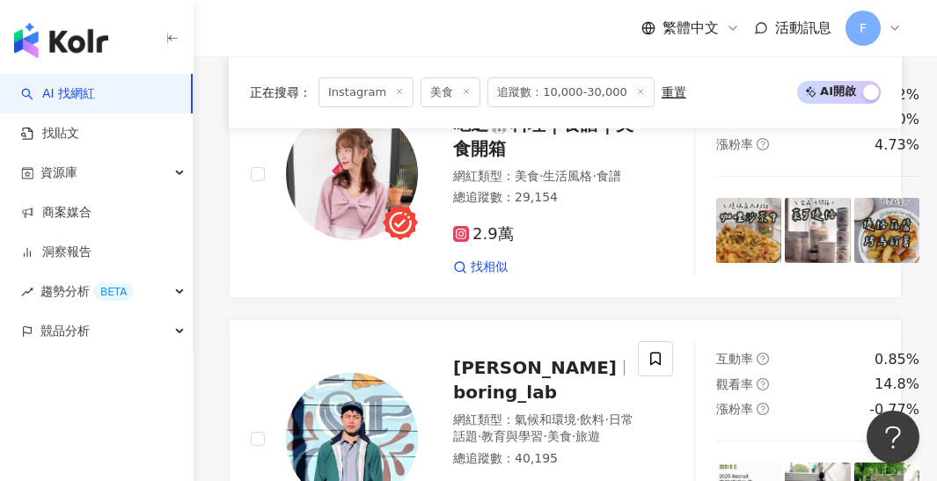
scroll to position [1519, 0]
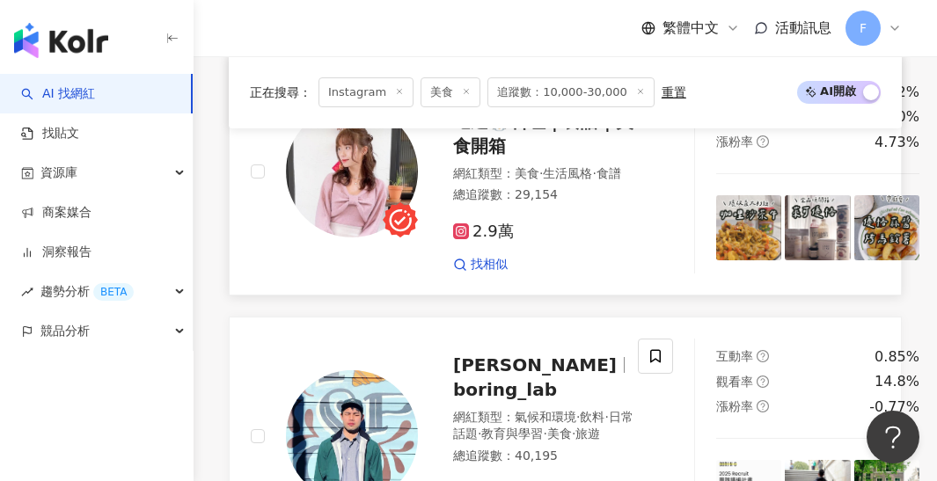
click at [716, 260] on img at bounding box center [748, 227] width 65 height 65
